Goal: Task Accomplishment & Management: Manage account settings

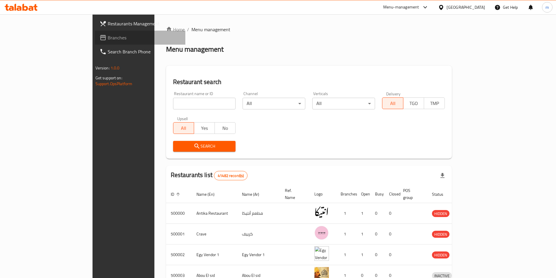
click at [95, 33] on link "Branches" at bounding box center [140, 38] width 90 height 14
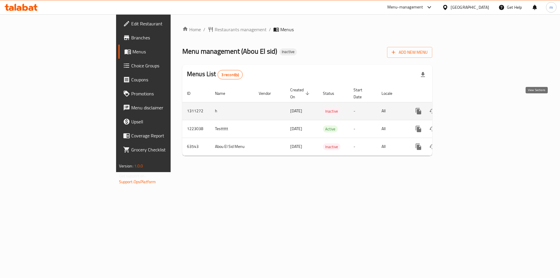
click at [464, 108] on icon "enhanced table" at bounding box center [460, 111] width 7 height 7
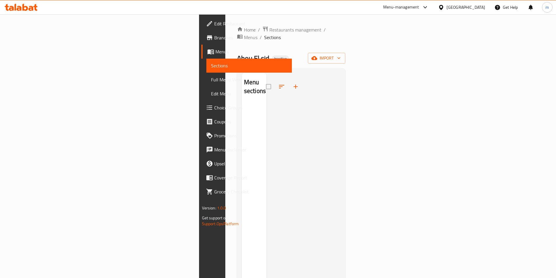
click at [211, 91] on span "Edit Menu" at bounding box center [249, 93] width 76 height 7
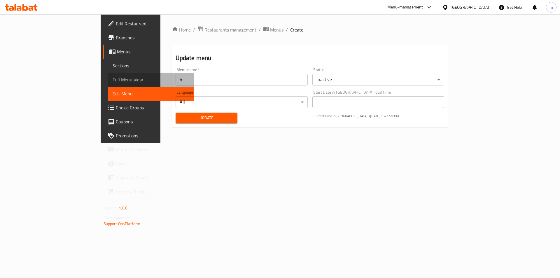
click at [113, 80] on span "Full Menu View" at bounding box center [151, 79] width 77 height 7
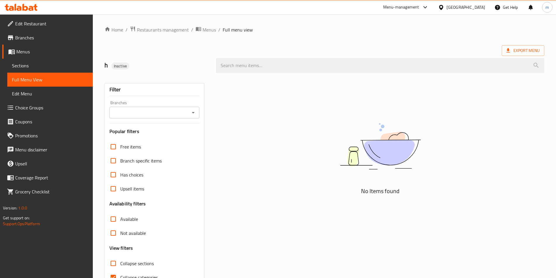
click at [21, 63] on span "Sections" at bounding box center [50, 65] width 76 height 7
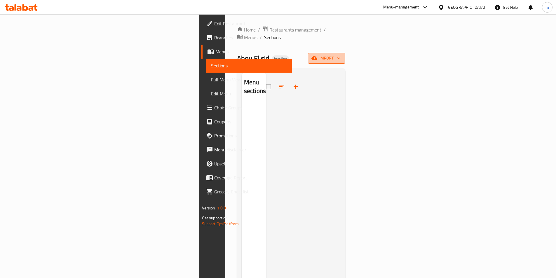
click at [340, 55] on span "import" at bounding box center [326, 58] width 28 height 7
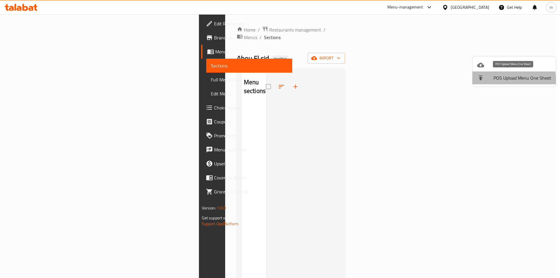
click at [491, 80] on div at bounding box center [485, 77] width 16 height 7
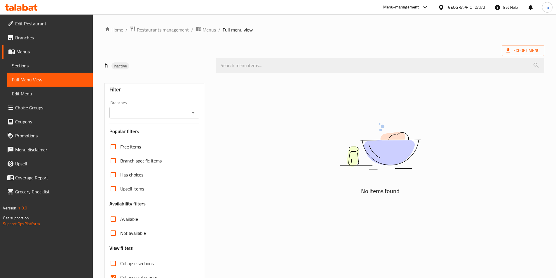
click at [45, 92] on span "Edit Menu" at bounding box center [50, 93] width 76 height 7
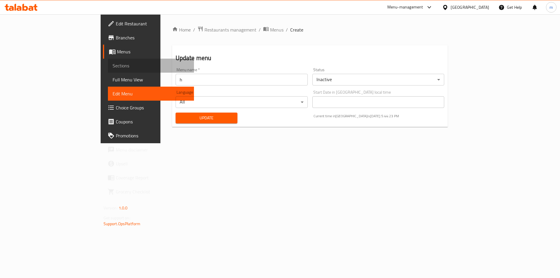
click at [113, 62] on span "Sections" at bounding box center [151, 65] width 77 height 7
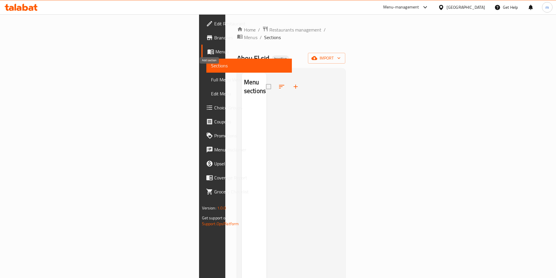
click at [292, 83] on icon "button" at bounding box center [295, 86] width 7 height 7
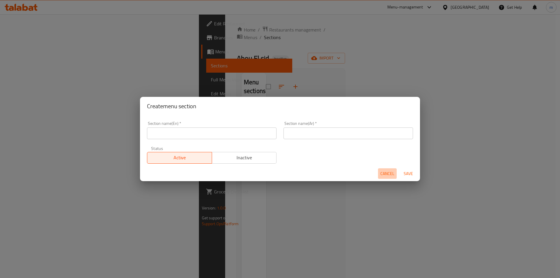
click at [390, 172] on span "Cancel" at bounding box center [387, 173] width 14 height 7
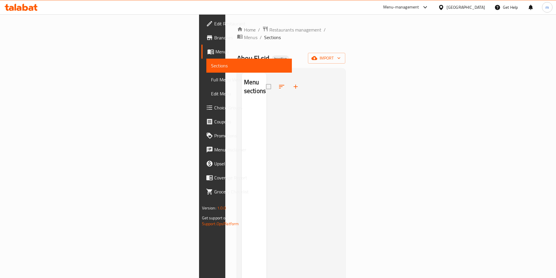
click at [215, 51] on span "Menus" at bounding box center [251, 51] width 72 height 7
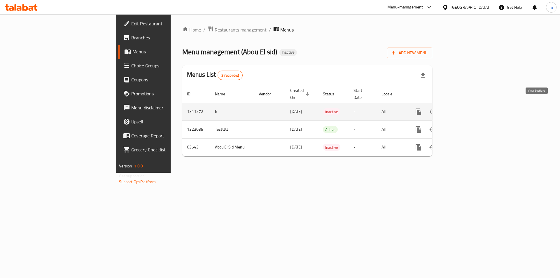
click at [464, 108] on icon "enhanced table" at bounding box center [460, 111] width 7 height 7
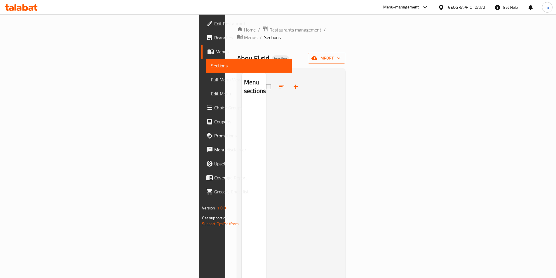
click at [206, 62] on link "Sections" at bounding box center [248, 66] width 85 height 14
click at [215, 48] on span "Menus" at bounding box center [251, 51] width 72 height 7
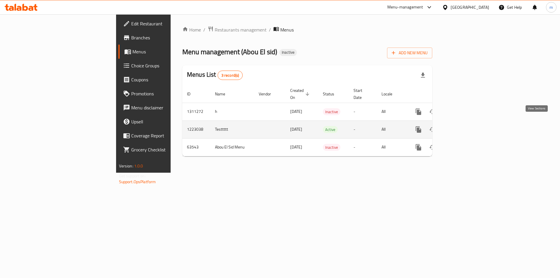
click at [464, 126] on icon "enhanced table" at bounding box center [460, 129] width 7 height 7
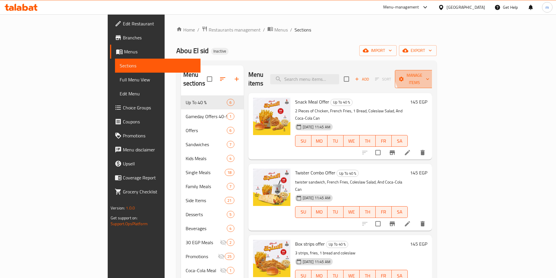
click at [434, 70] on button "Manage items" at bounding box center [414, 79] width 39 height 18
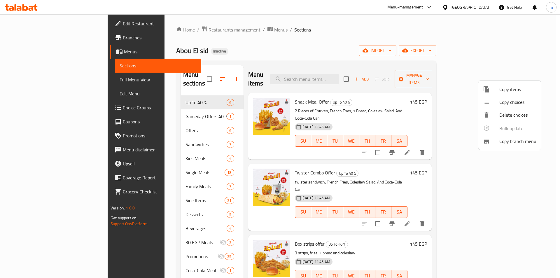
click at [413, 38] on div at bounding box center [280, 139] width 560 height 278
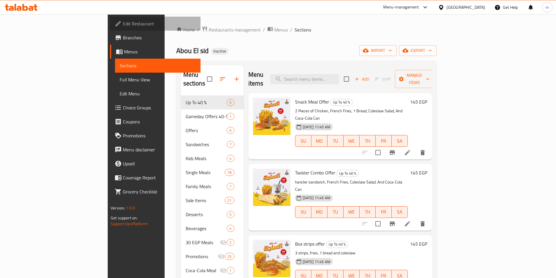
click at [110, 30] on link "Edit Restaurant" at bounding box center [155, 24] width 90 height 14
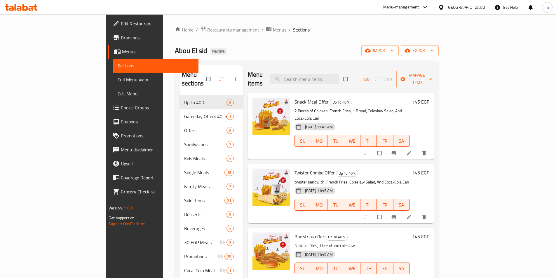
click at [39, 9] on div at bounding box center [21, 7] width 42 height 12
click at [36, 10] on icon at bounding box center [35, 7] width 4 height 7
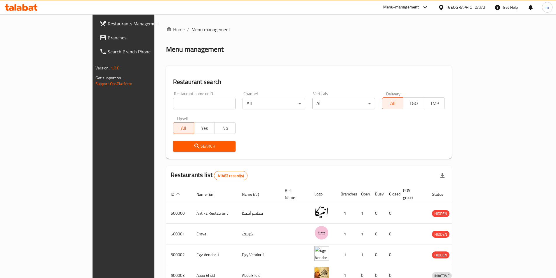
click at [108, 36] on span "Branches" at bounding box center [144, 37] width 73 height 7
